Goal: Task Accomplishment & Management: Use online tool/utility

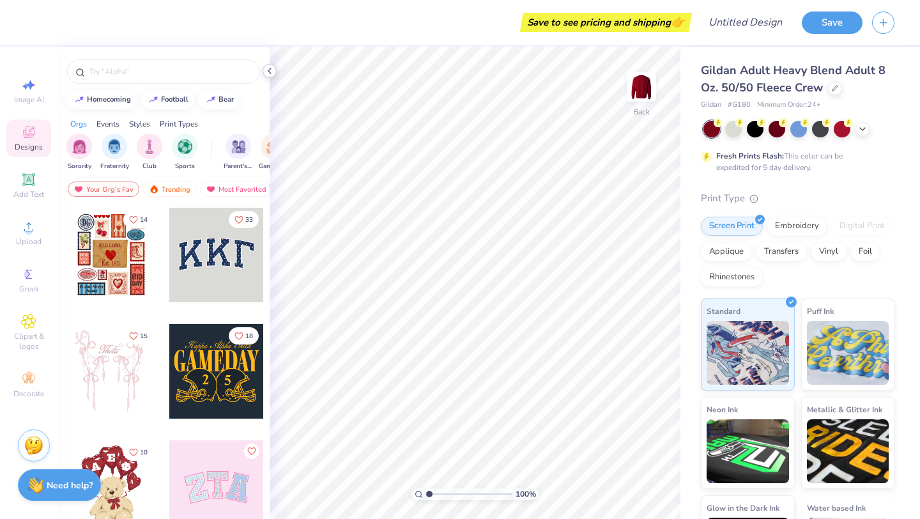
click at [269, 66] on icon at bounding box center [269, 71] width 10 height 10
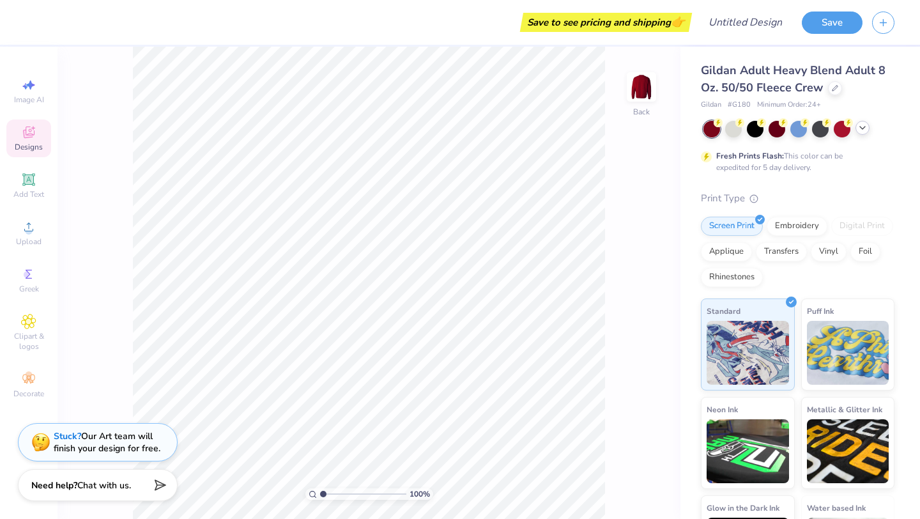
click at [860, 134] on div at bounding box center [862, 128] width 14 height 14
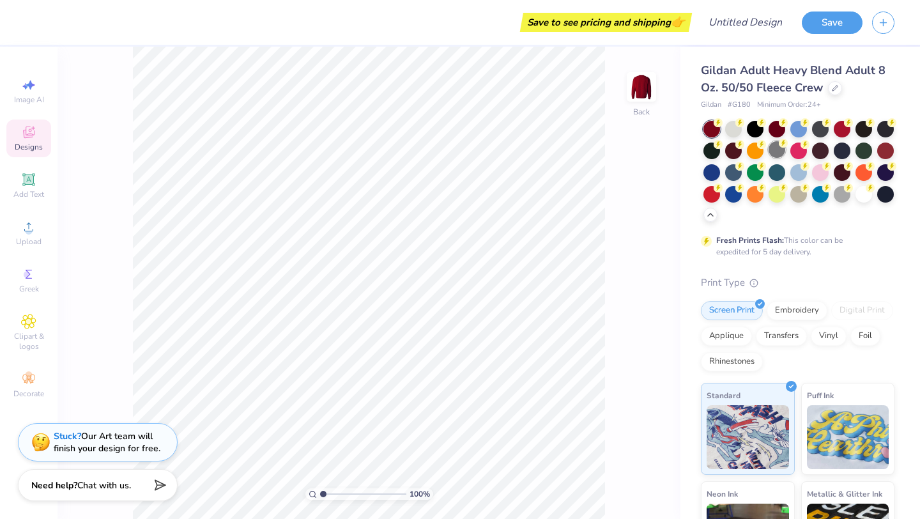
click at [775, 153] on div at bounding box center [776, 149] width 17 height 17
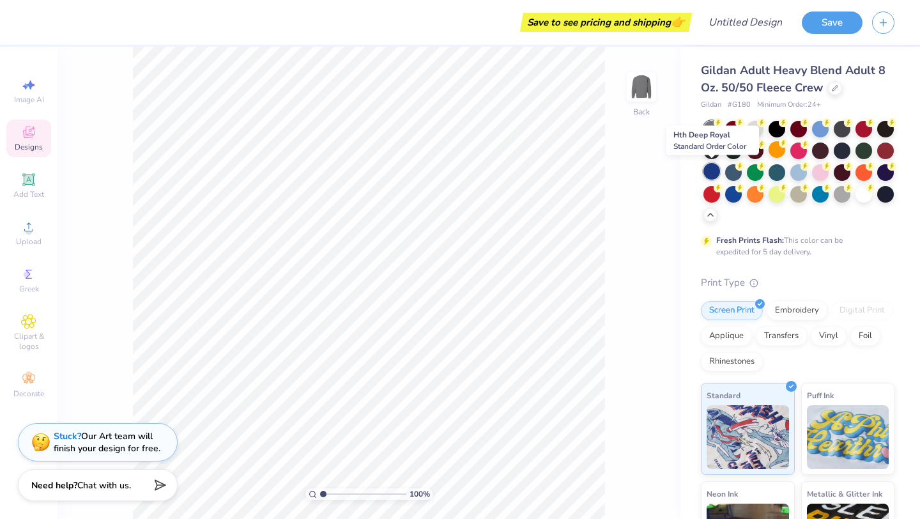
click at [717, 171] on div at bounding box center [711, 171] width 17 height 17
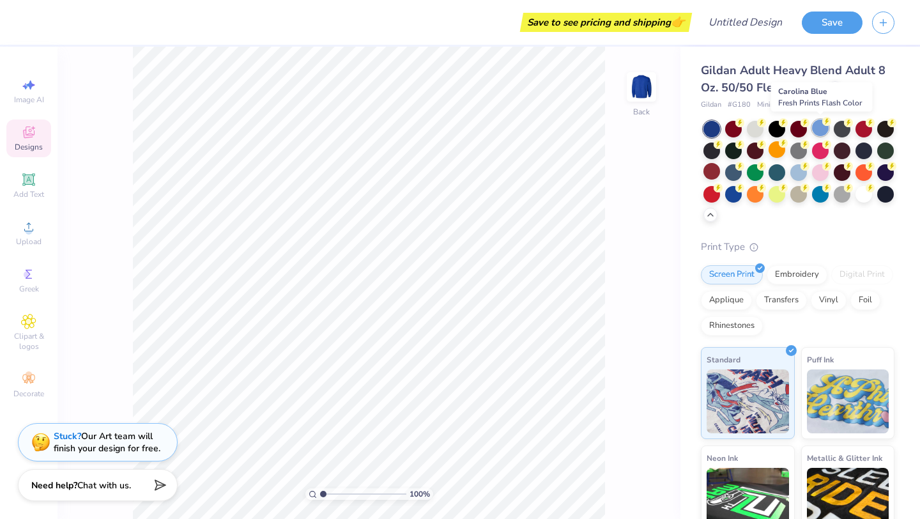
click at [825, 133] on div at bounding box center [820, 127] width 17 height 17
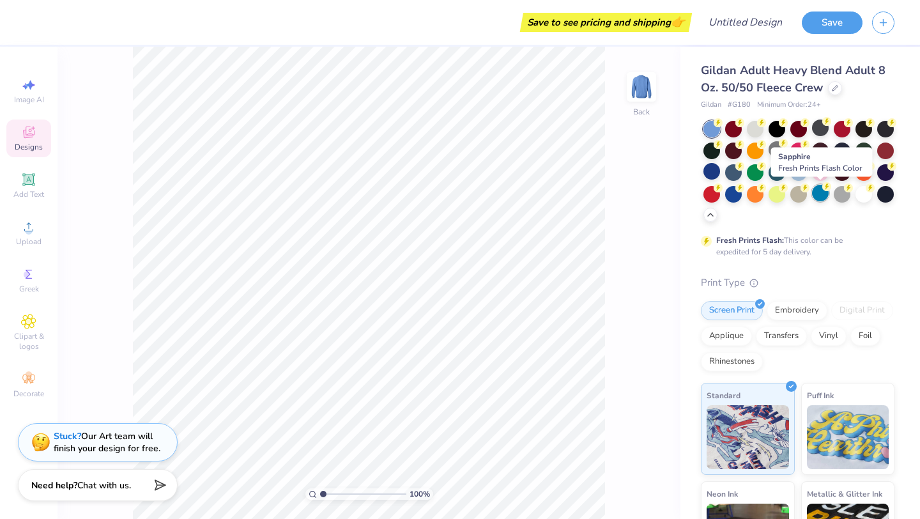
click at [820, 195] on div at bounding box center [820, 193] width 17 height 17
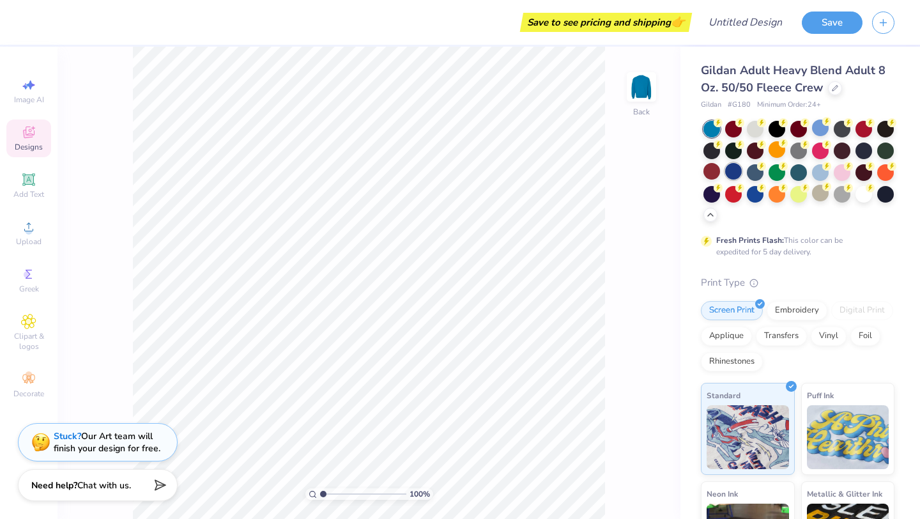
click at [733, 175] on div at bounding box center [733, 171] width 17 height 17
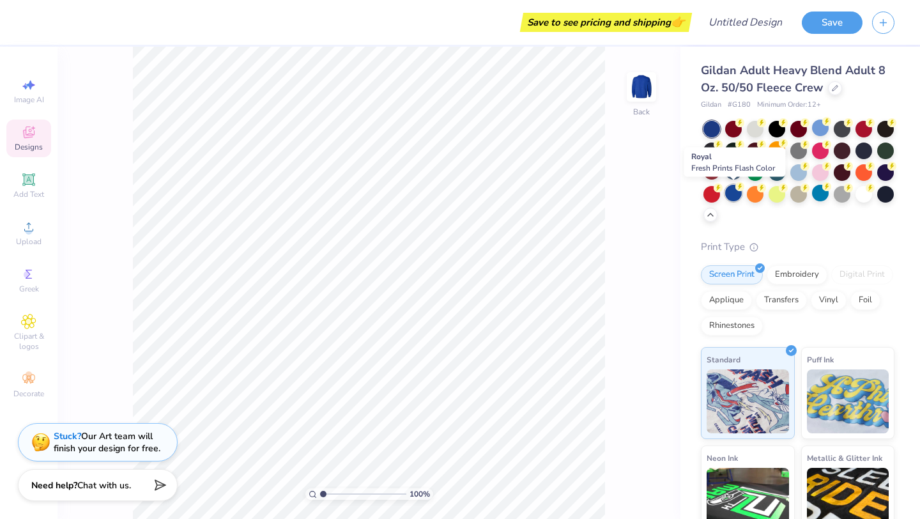
click at [733, 197] on div at bounding box center [733, 193] width 17 height 17
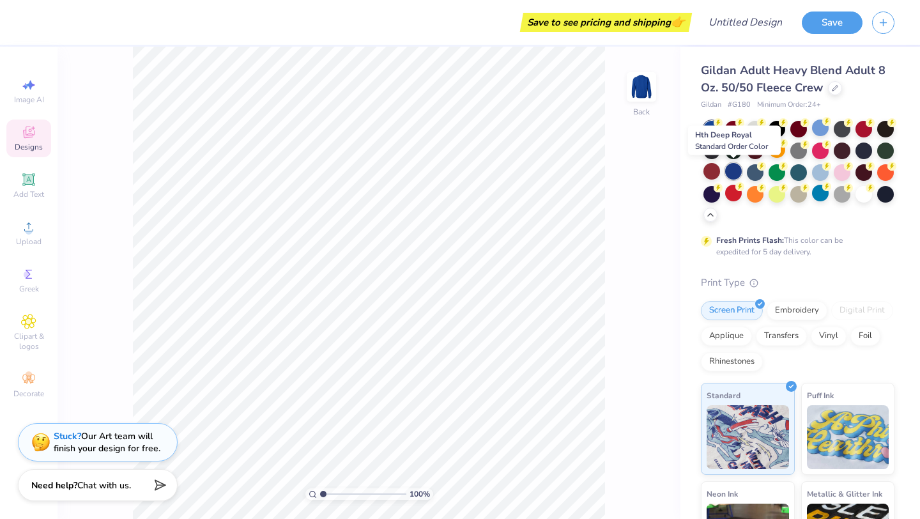
click at [735, 174] on div at bounding box center [733, 171] width 17 height 17
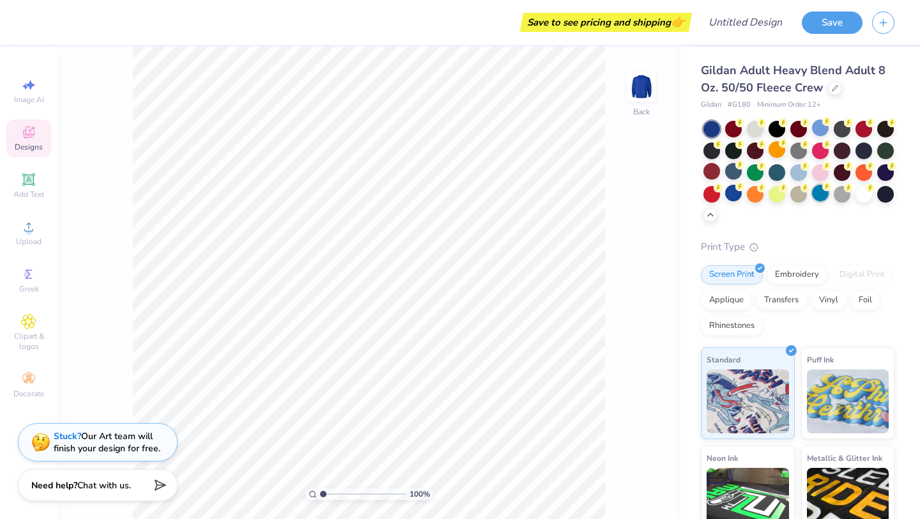
click at [821, 199] on div at bounding box center [820, 193] width 17 height 17
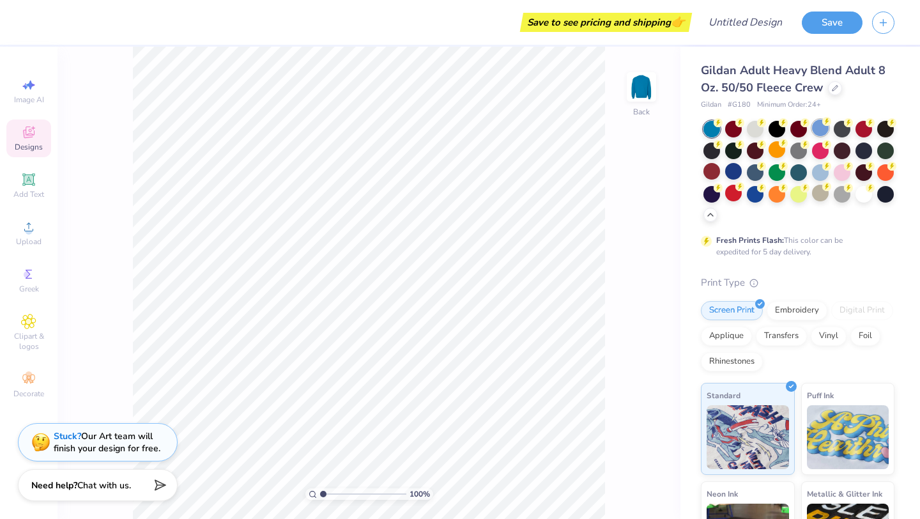
click at [820, 129] on div at bounding box center [820, 127] width 17 height 17
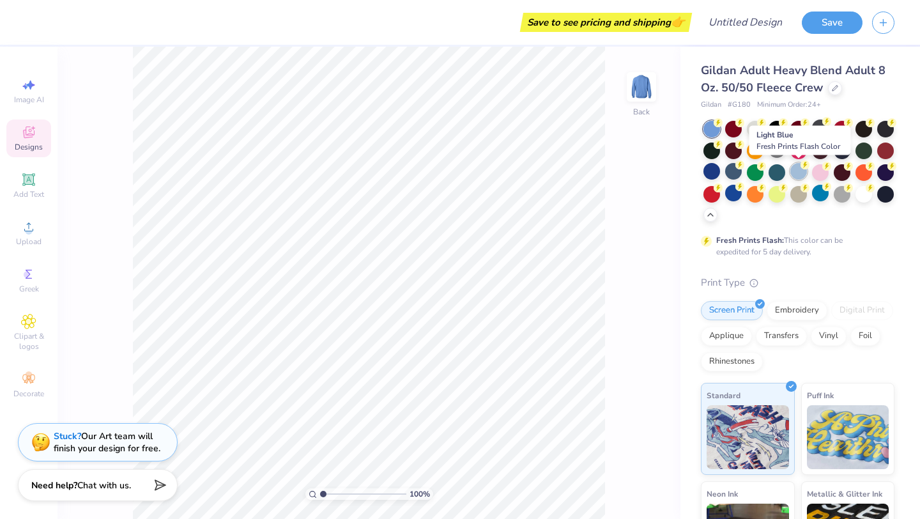
click at [800, 171] on div at bounding box center [798, 171] width 17 height 17
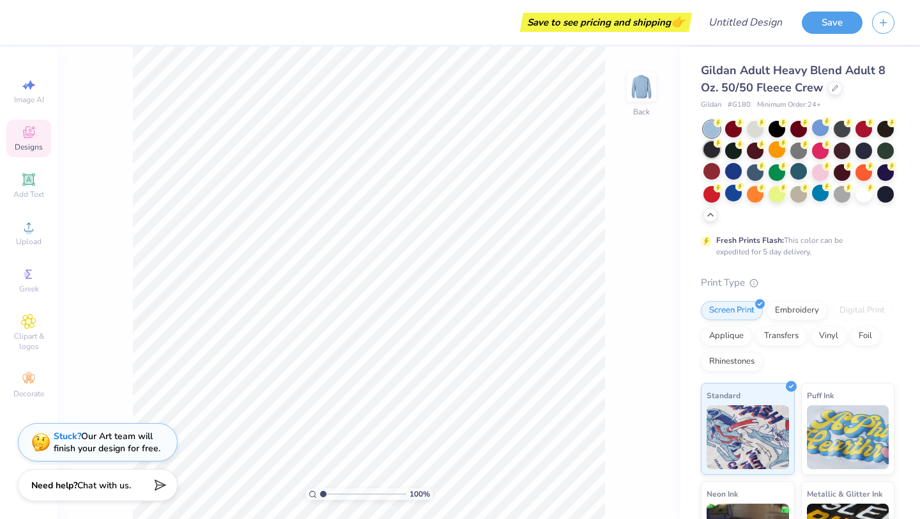
click at [714, 155] on div at bounding box center [711, 149] width 17 height 17
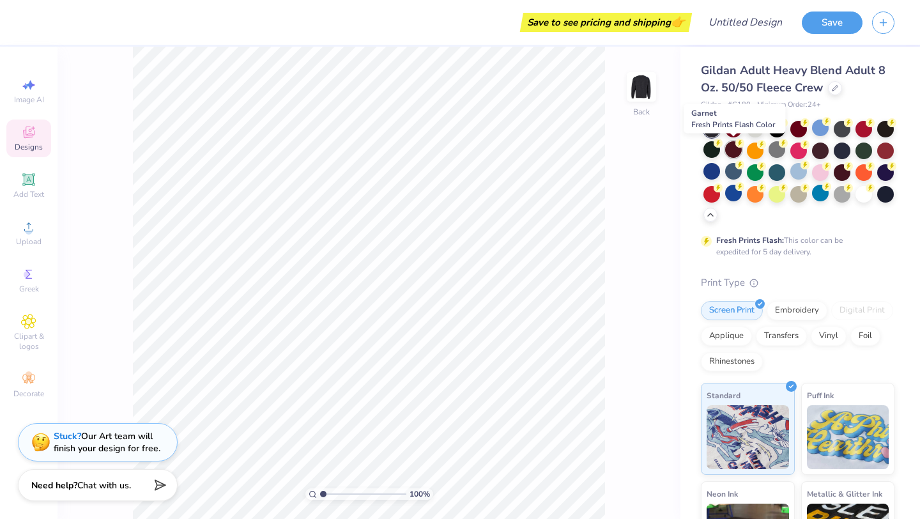
click at [732, 155] on div at bounding box center [733, 149] width 17 height 17
click at [892, 195] on div at bounding box center [885, 193] width 17 height 17
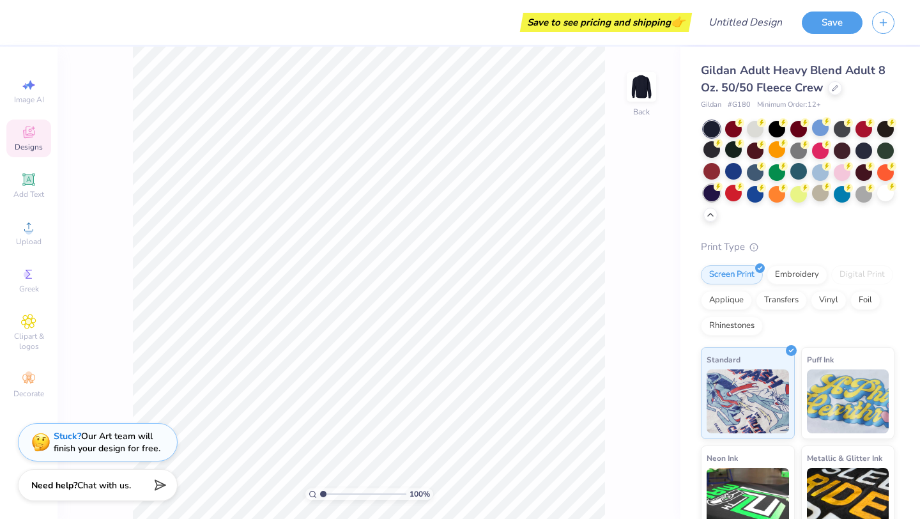
click at [715, 194] on div at bounding box center [711, 193] width 17 height 17
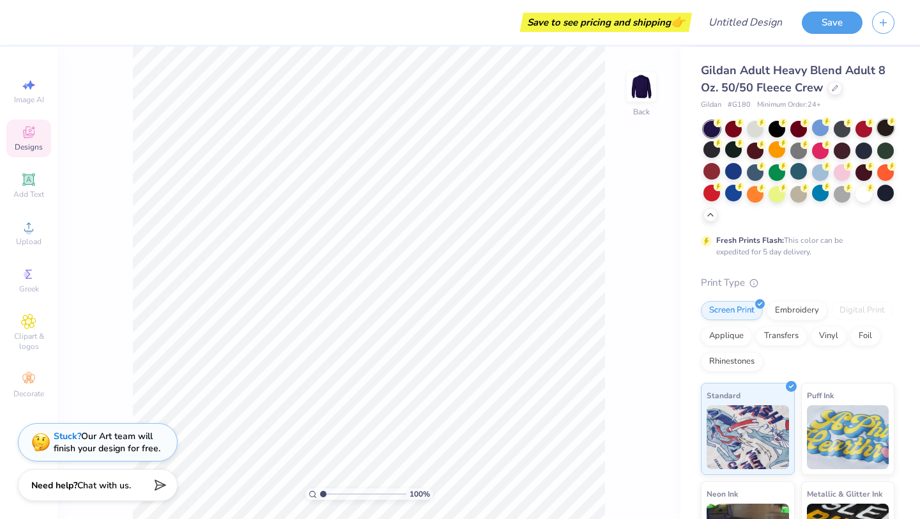
click at [891, 133] on div at bounding box center [885, 127] width 17 height 17
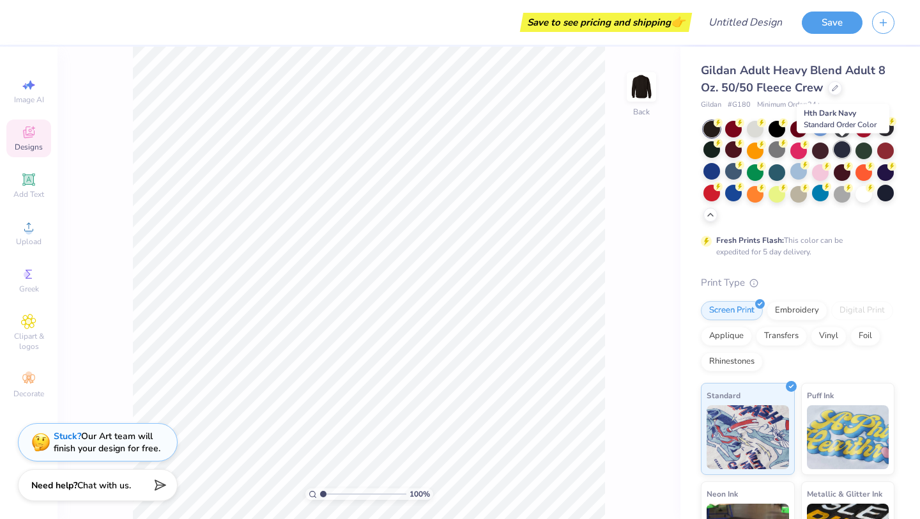
click at [834, 152] on div at bounding box center [842, 149] width 17 height 17
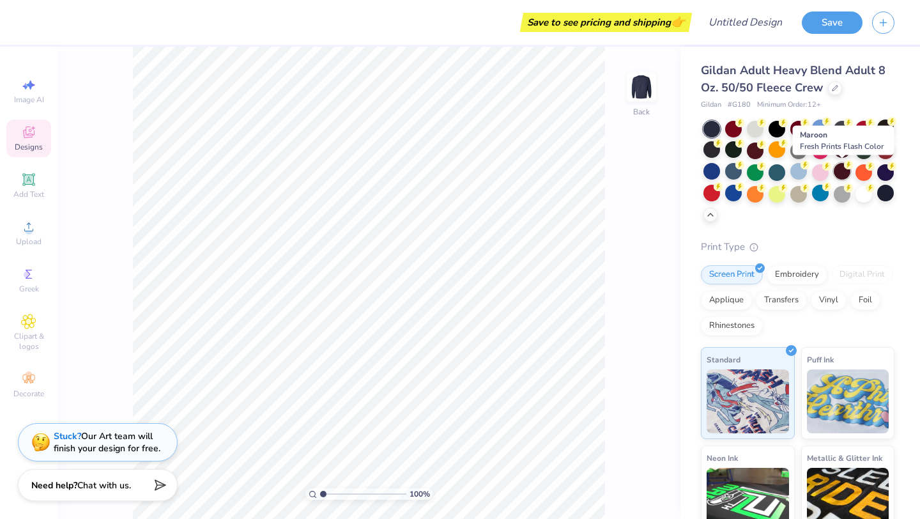
click at [837, 174] on div at bounding box center [842, 171] width 17 height 17
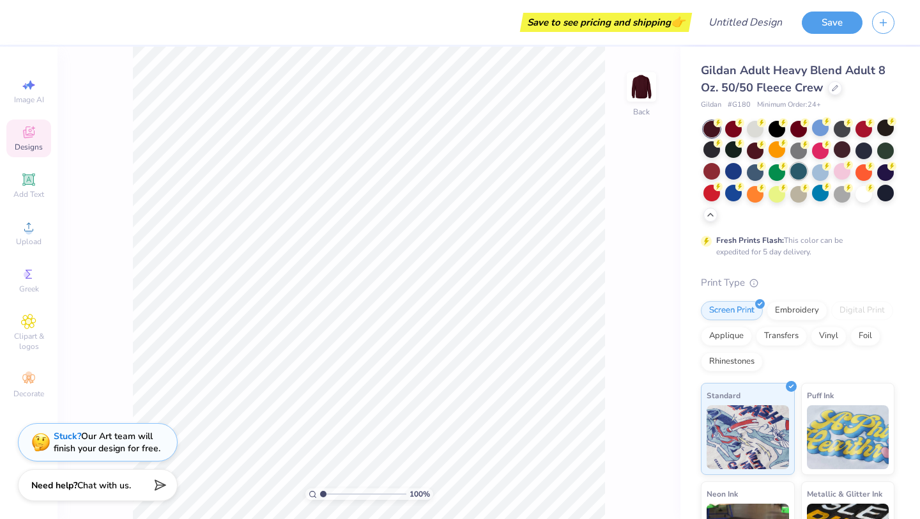
click at [801, 173] on div at bounding box center [798, 171] width 17 height 17
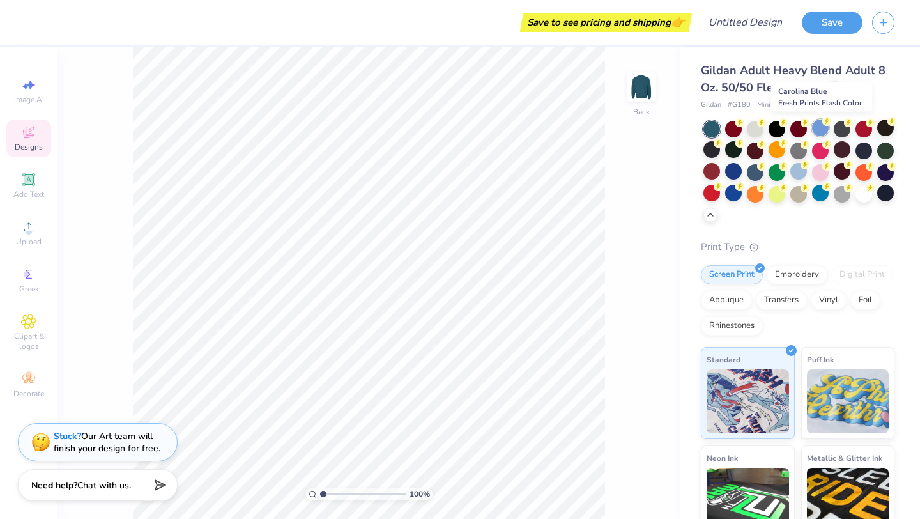
click at [818, 127] on div at bounding box center [820, 127] width 17 height 17
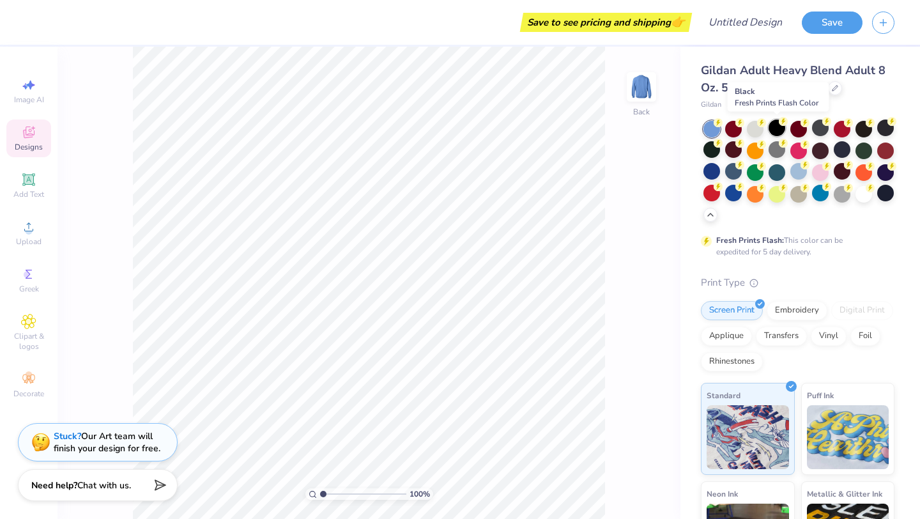
click at [777, 126] on div at bounding box center [776, 127] width 17 height 17
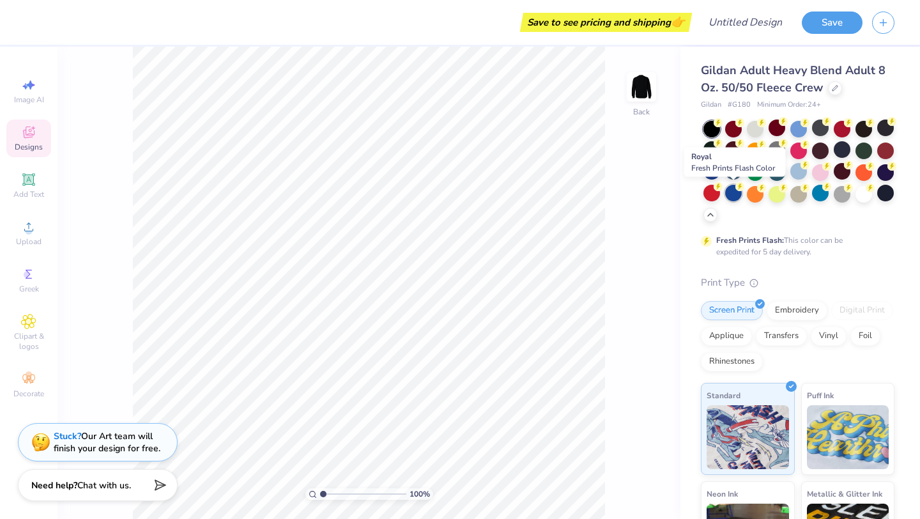
click at [733, 192] on div at bounding box center [733, 193] width 17 height 17
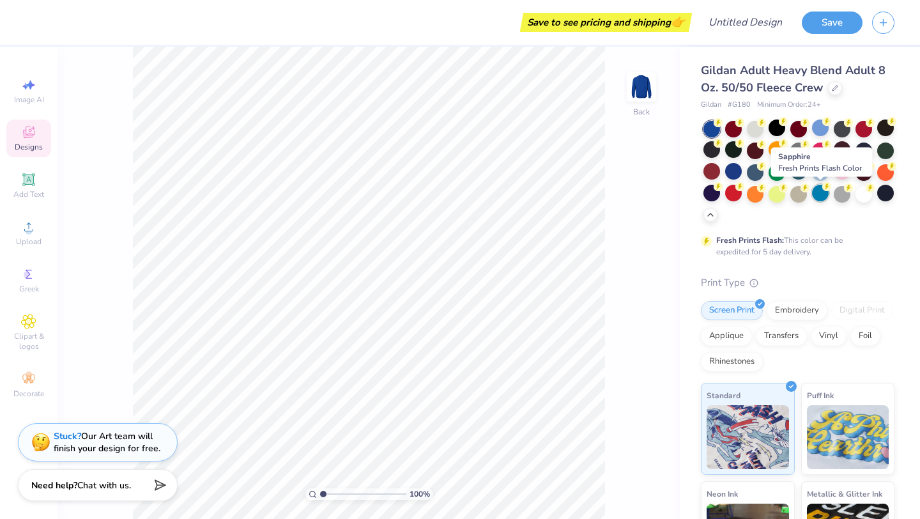
click at [815, 188] on div at bounding box center [820, 193] width 17 height 17
click at [814, 195] on div at bounding box center [820, 193] width 17 height 17
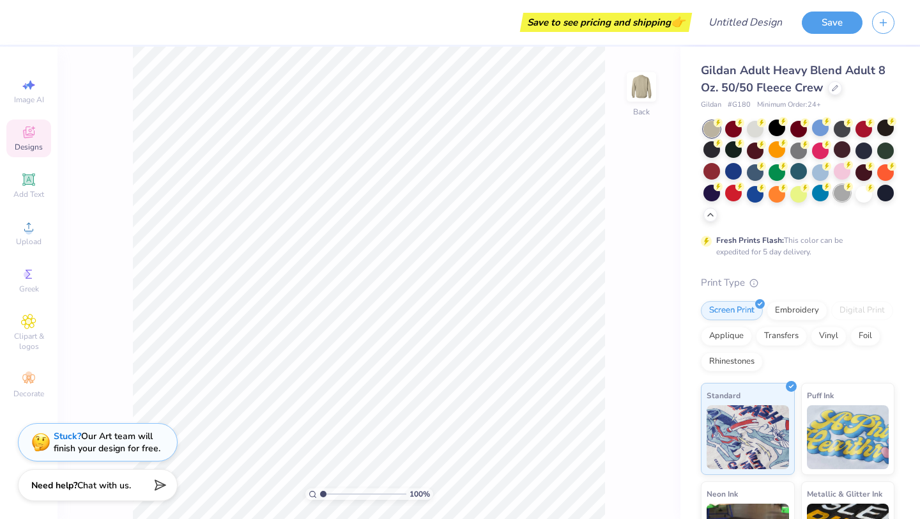
click at [843, 195] on div at bounding box center [842, 193] width 17 height 17
click at [862, 197] on div at bounding box center [863, 193] width 17 height 17
click at [882, 196] on div at bounding box center [885, 193] width 17 height 17
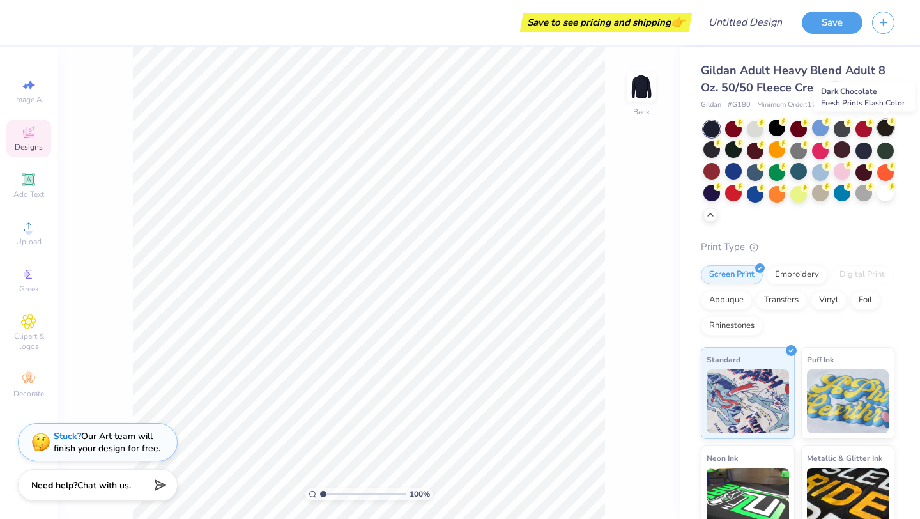
click at [878, 130] on div at bounding box center [885, 127] width 17 height 17
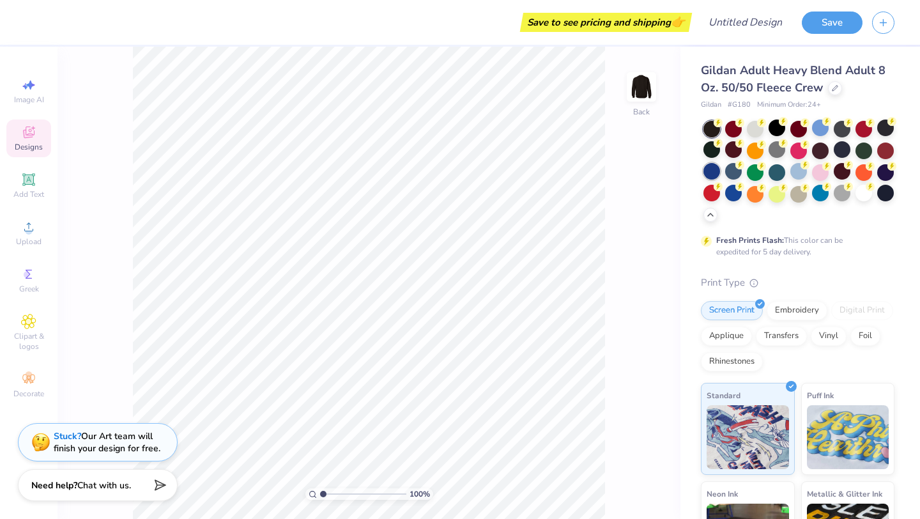
click at [708, 169] on div at bounding box center [711, 171] width 17 height 17
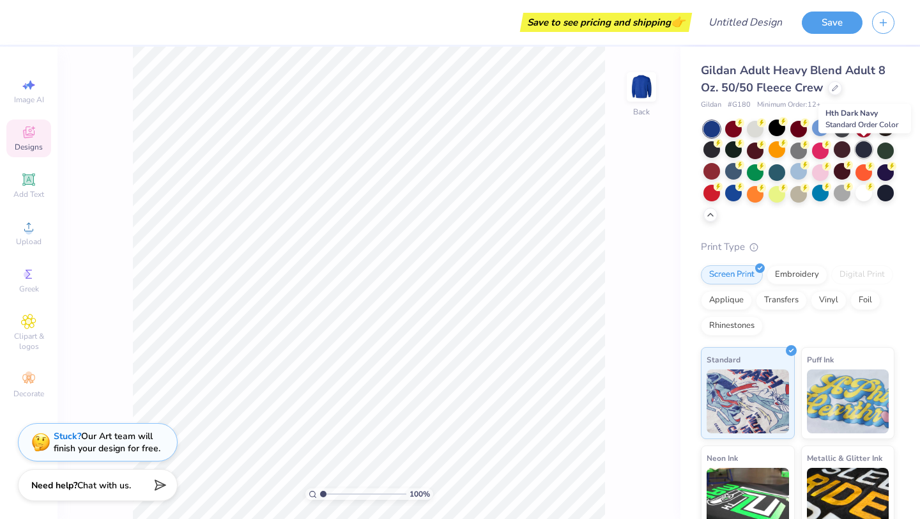
click at [858, 151] on div at bounding box center [863, 149] width 17 height 17
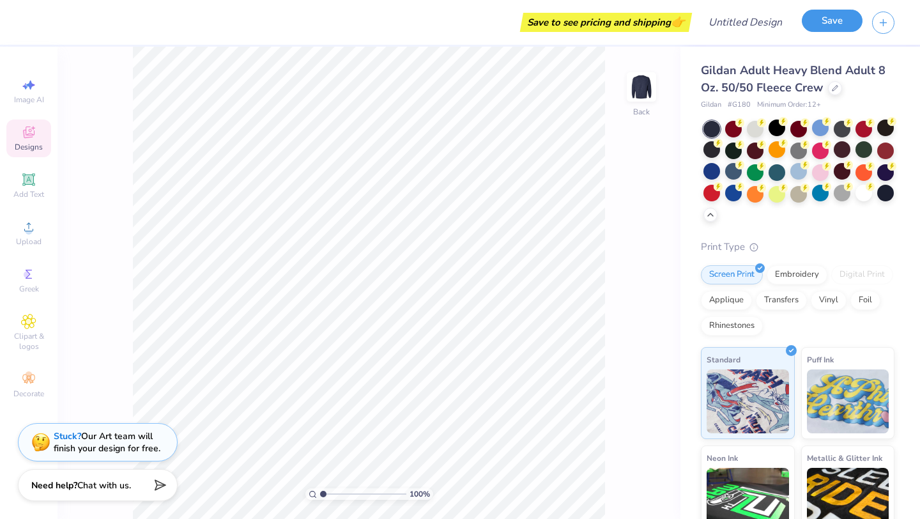
click at [832, 24] on button "Save" at bounding box center [832, 21] width 61 height 22
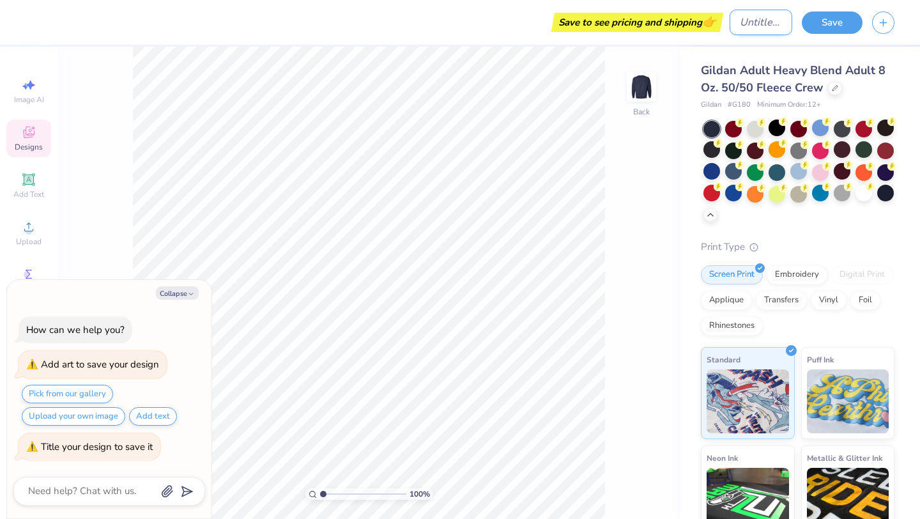
type textarea "x"
click at [760, 24] on input "Design Title" at bounding box center [761, 23] width 63 height 26
type input "P"
type textarea "x"
type input "PE"
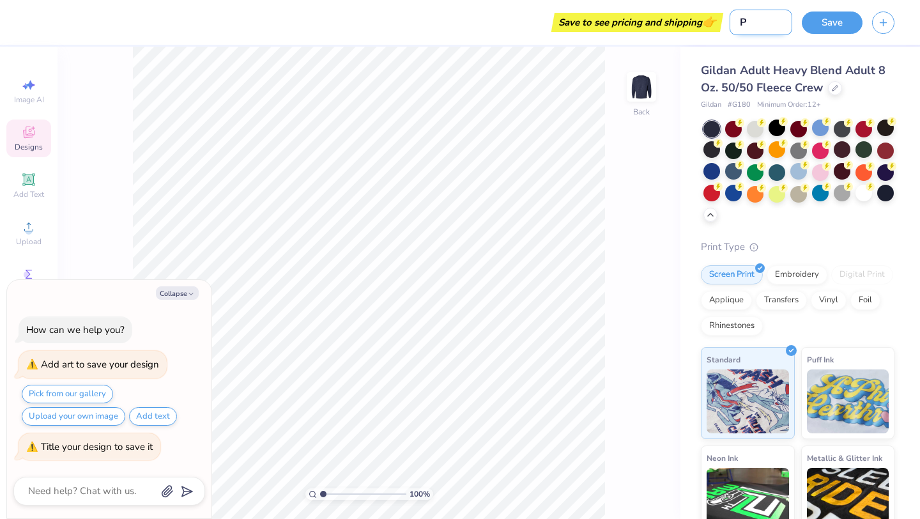
type textarea "x"
type input "PEE"
type textarea "x"
type input "PEER"
type textarea "x"
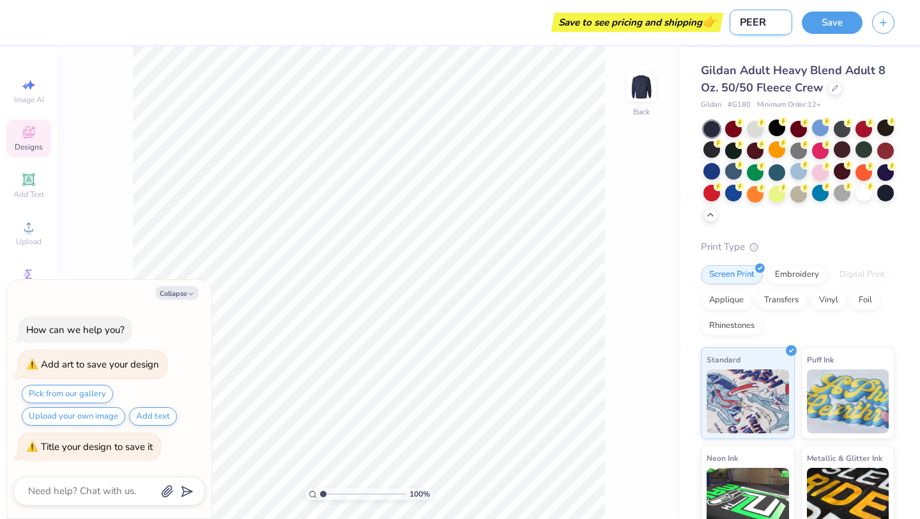
type input "PEER"
type textarea "x"
type input "PEER M"
type textarea "x"
type input "PEER ME"
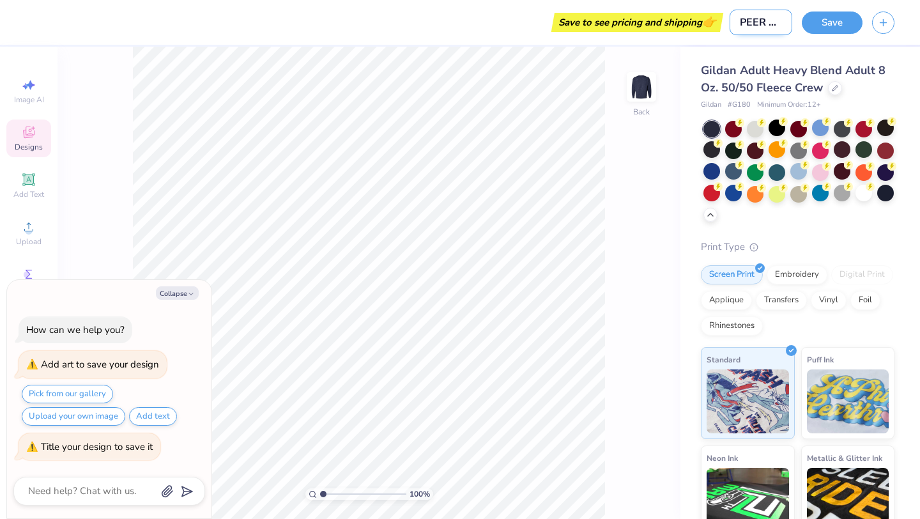
type textarea "x"
type input "PEER MEr"
type textarea "x"
type input "PEER MErc"
type textarea "x"
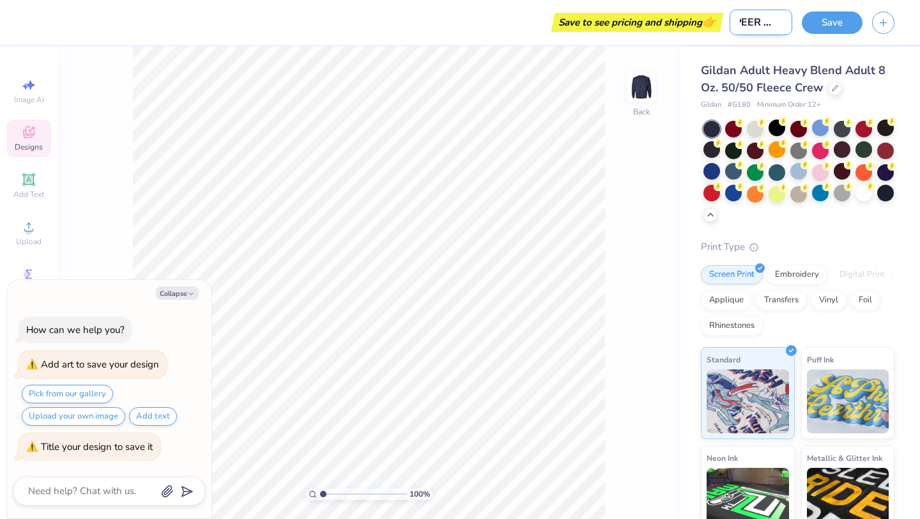
type input "PEER MErch"
type textarea "x"
type input "PEER MErc"
type textarea "x"
type input "PEER MEr"
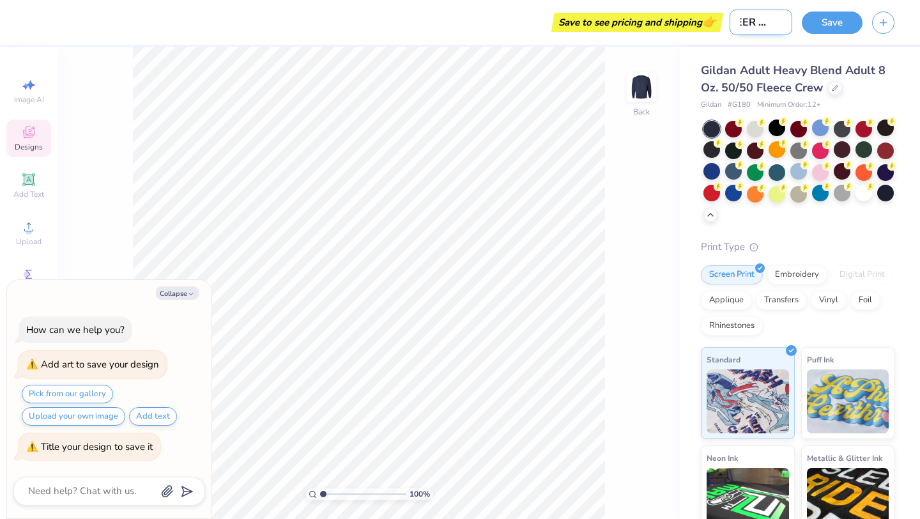
type textarea "x"
type input "PEER ME"
type textarea "x"
type input "PEER M"
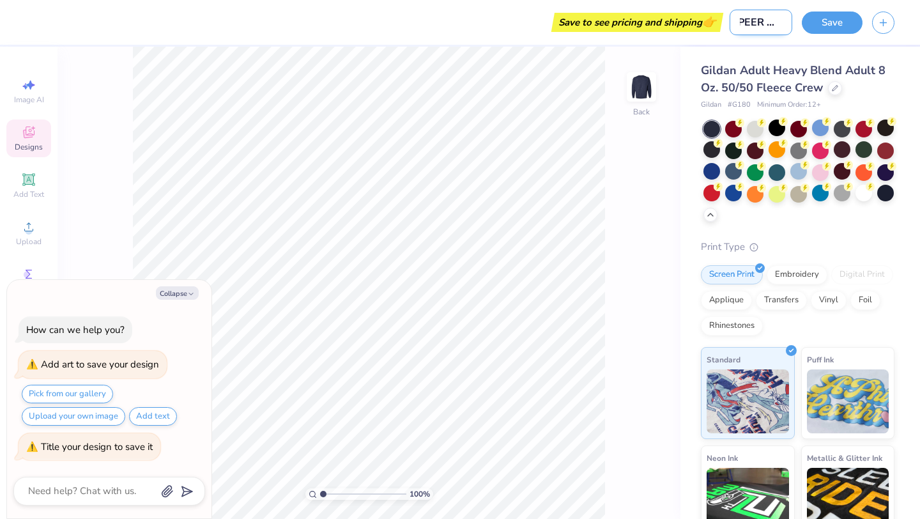
type textarea "x"
type input "PEER Me"
type textarea "x"
type input "PEER Mer"
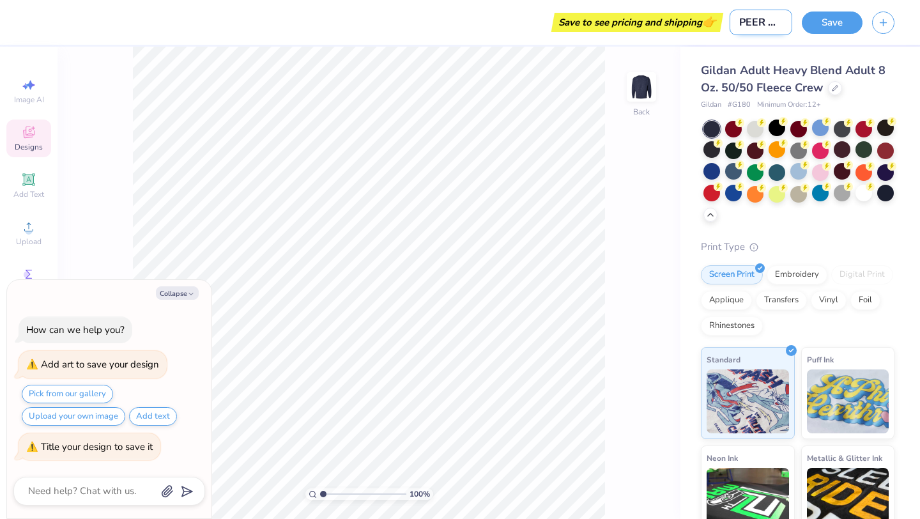
type textarea "x"
type input "PEER Merc"
type textarea "x"
type input "PEER Merch"
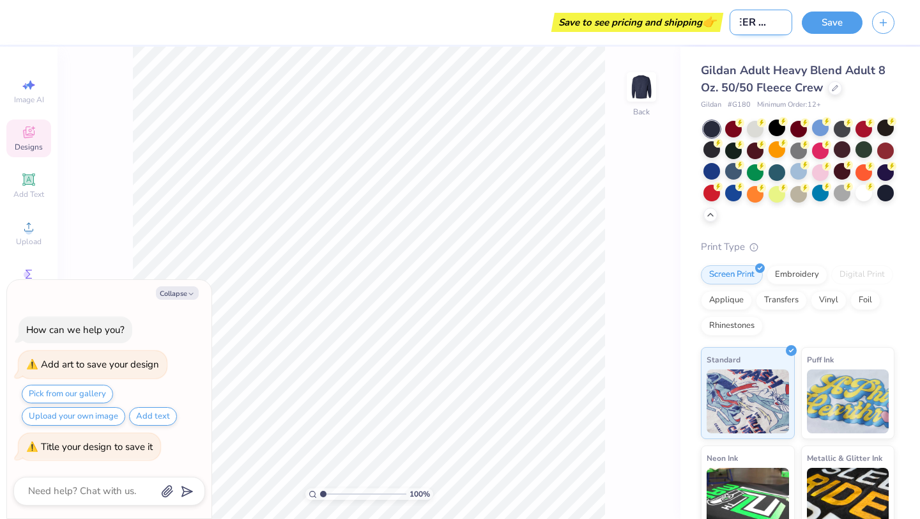
type textarea "x"
type input "PEER Merch"
click at [836, 15] on button "Save" at bounding box center [832, 21] width 61 height 22
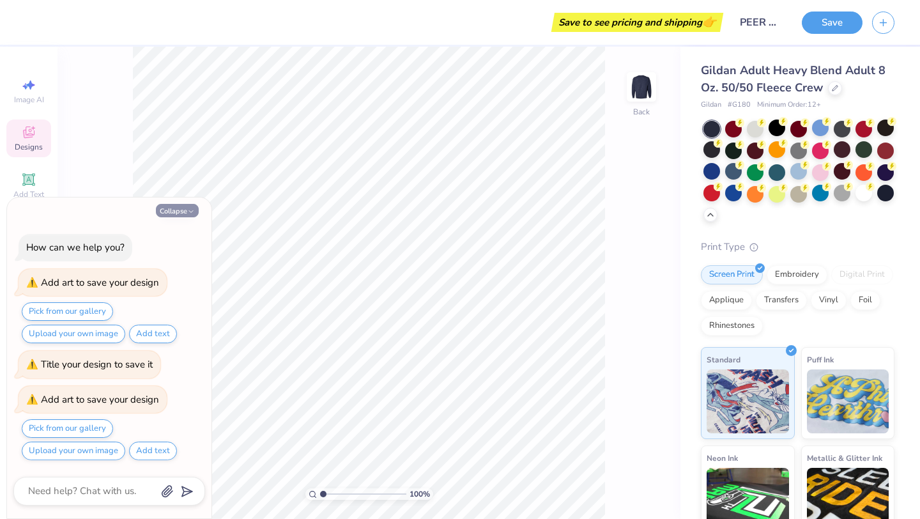
click at [181, 205] on button "Collapse" at bounding box center [177, 210] width 43 height 13
type textarea "x"
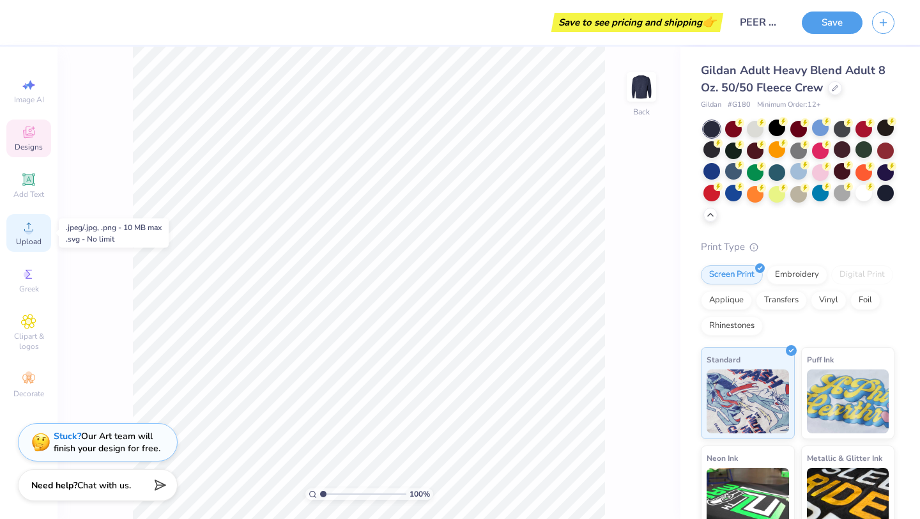
click at [29, 228] on circle at bounding box center [28, 230] width 7 height 7
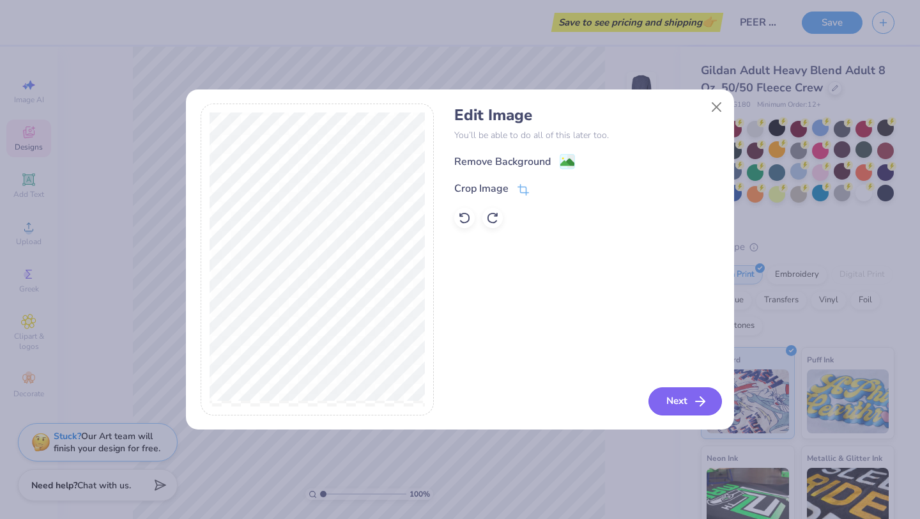
click at [665, 397] on button "Next" at bounding box center [684, 401] width 73 height 28
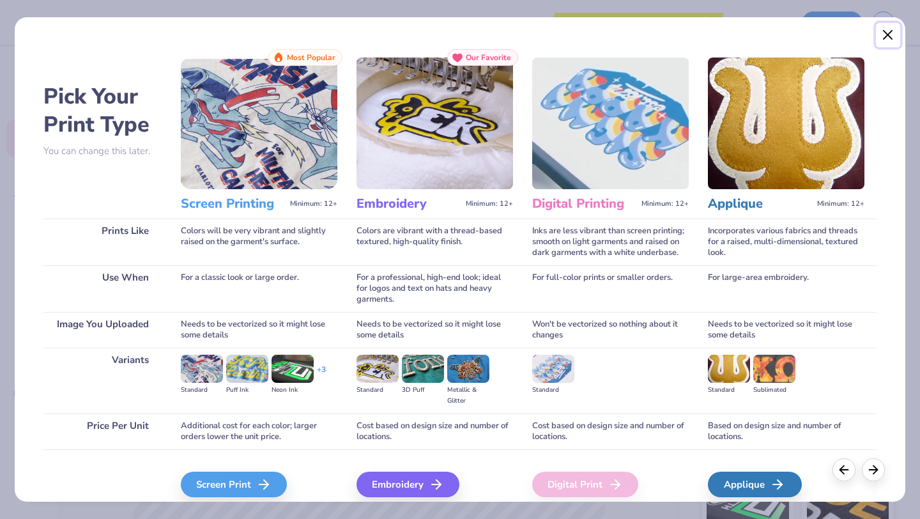
click at [880, 35] on button "Close" at bounding box center [888, 35] width 24 height 24
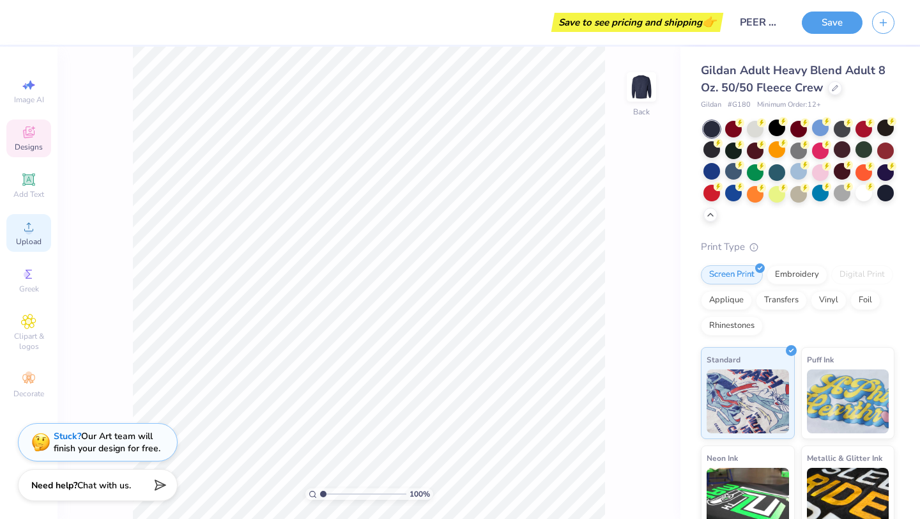
click at [29, 239] on span "Upload" at bounding box center [29, 241] width 26 height 10
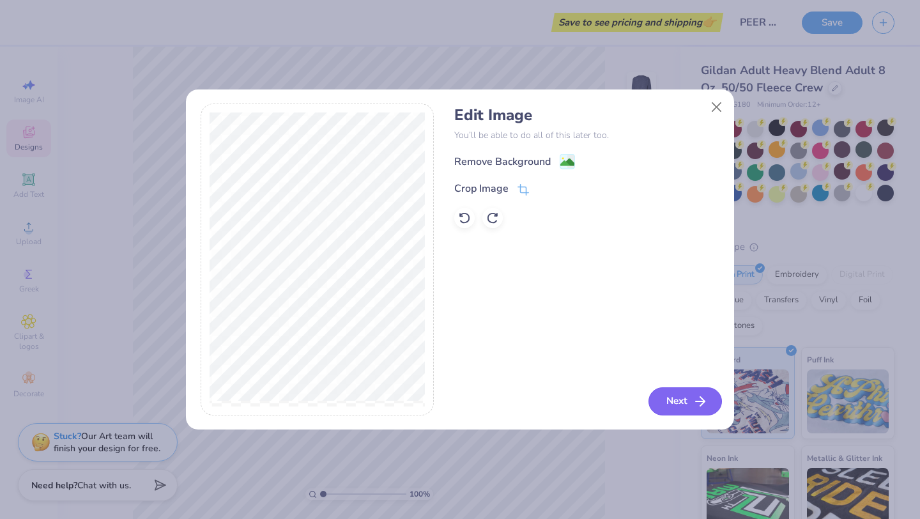
click at [684, 401] on button "Next" at bounding box center [684, 401] width 73 height 28
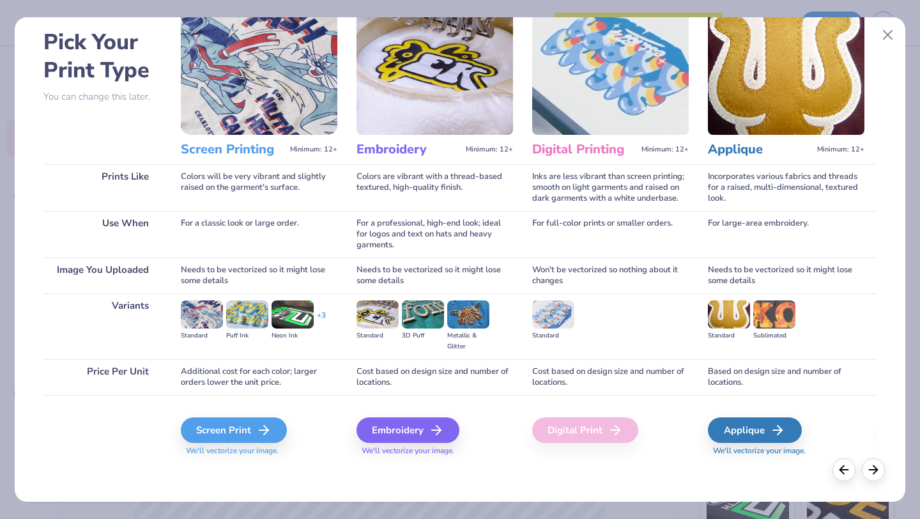
scroll to position [54, 0]
click at [257, 433] on div "Screen Print" at bounding box center [236, 430] width 106 height 26
